Goal: Task Accomplishment & Management: Use online tool/utility

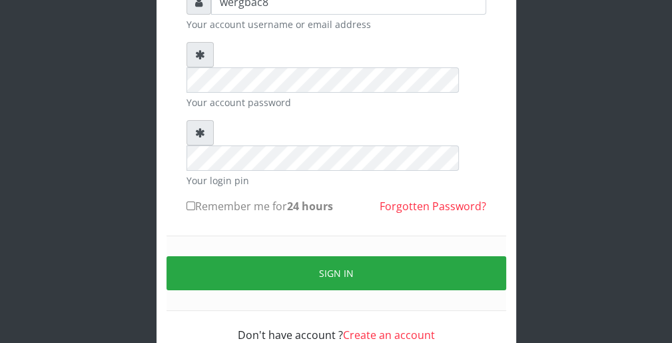
scroll to position [123, 0]
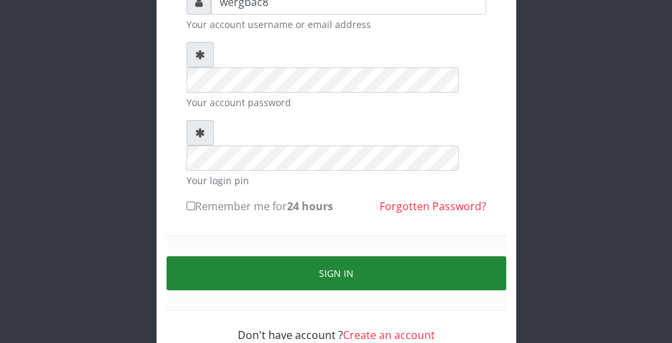
click at [488, 256] on button "Sign in" at bounding box center [337, 273] width 340 height 34
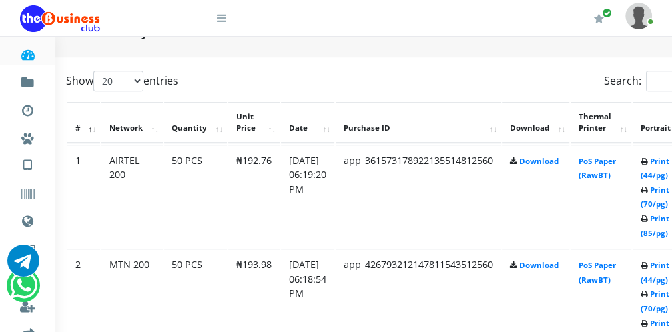
scroll to position [666, 53]
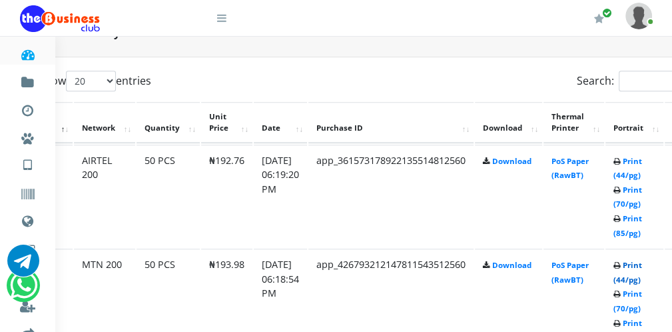
click at [642, 276] on link "Print (44/pg)" at bounding box center [628, 272] width 29 height 25
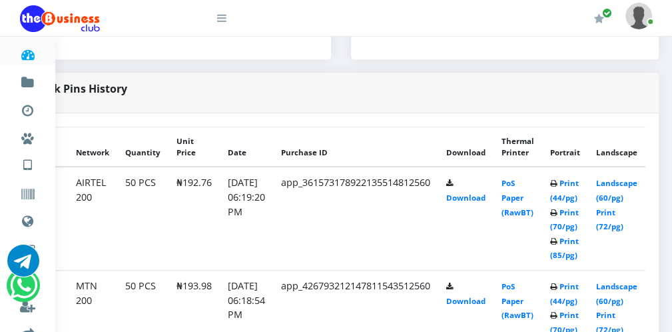
scroll to position [610, 184]
click at [568, 198] on link "Print (44/pg)" at bounding box center [564, 190] width 29 height 25
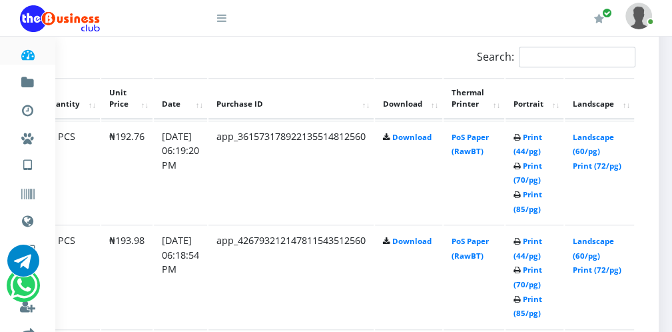
scroll to position [690, 165]
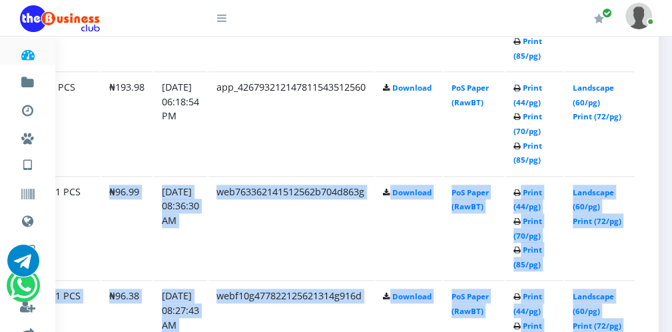
drag, startPoint x: 81, startPoint y: 329, endPoint x: 184, endPoint y: 366, distance: 109.2
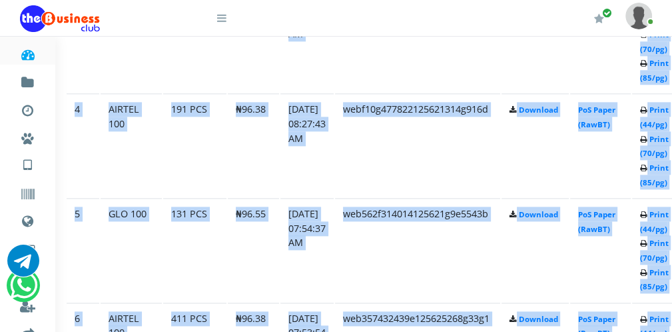
scroll to position [1030, 53]
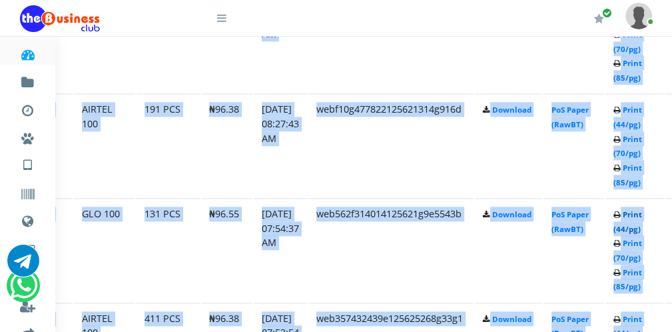
click at [642, 225] on link "Print (44/pg)" at bounding box center [628, 221] width 29 height 25
